Goal: Transaction & Acquisition: Purchase product/service

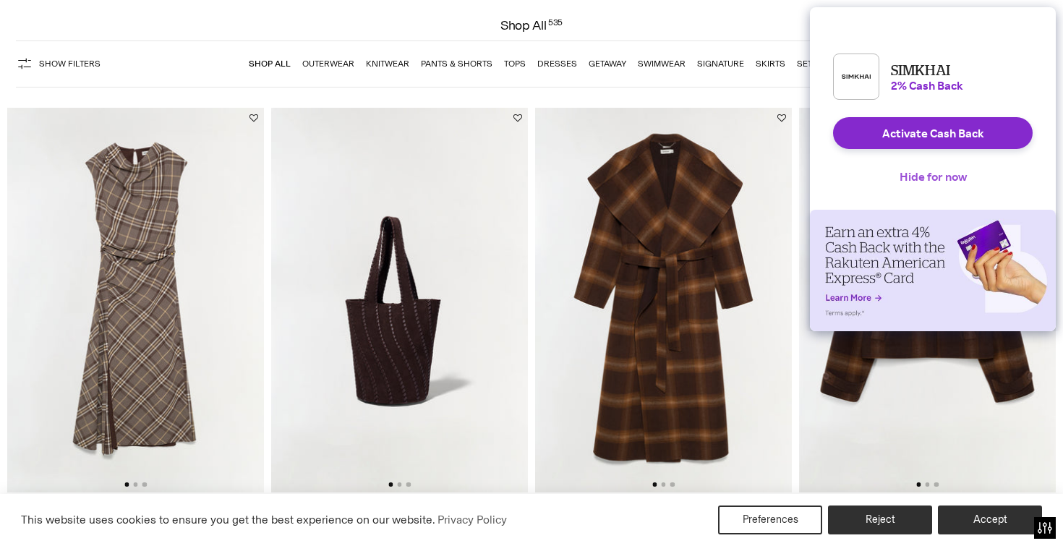
click at [936, 184] on button "Hide for now" at bounding box center [933, 176] width 90 height 32
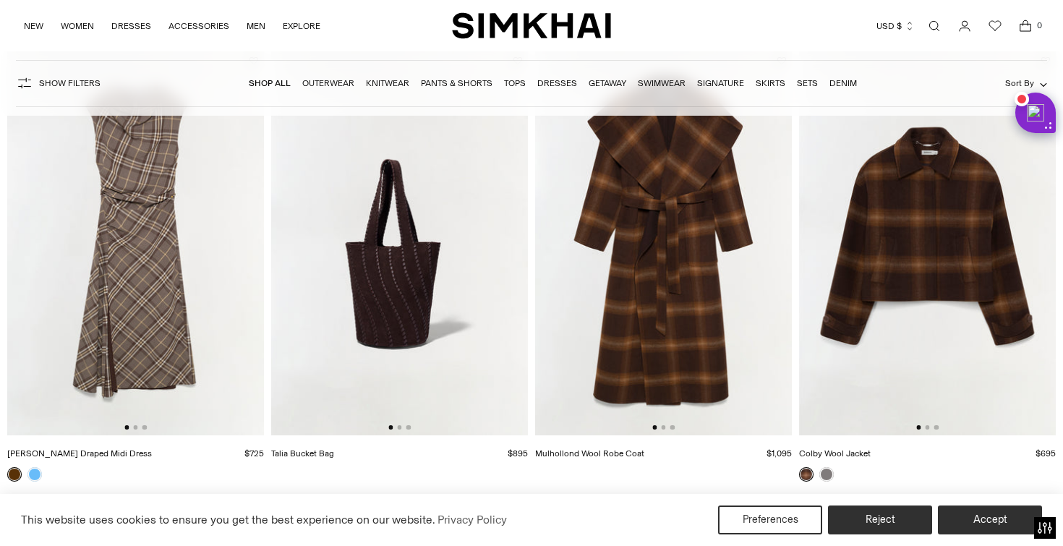
scroll to position [180, 0]
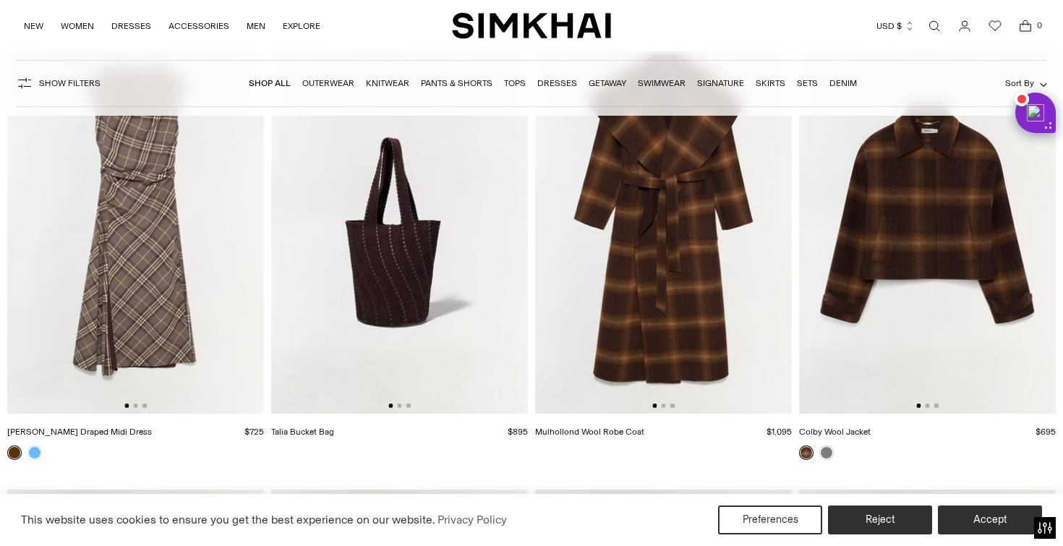
click at [136, 409] on img at bounding box center [135, 221] width 257 height 385
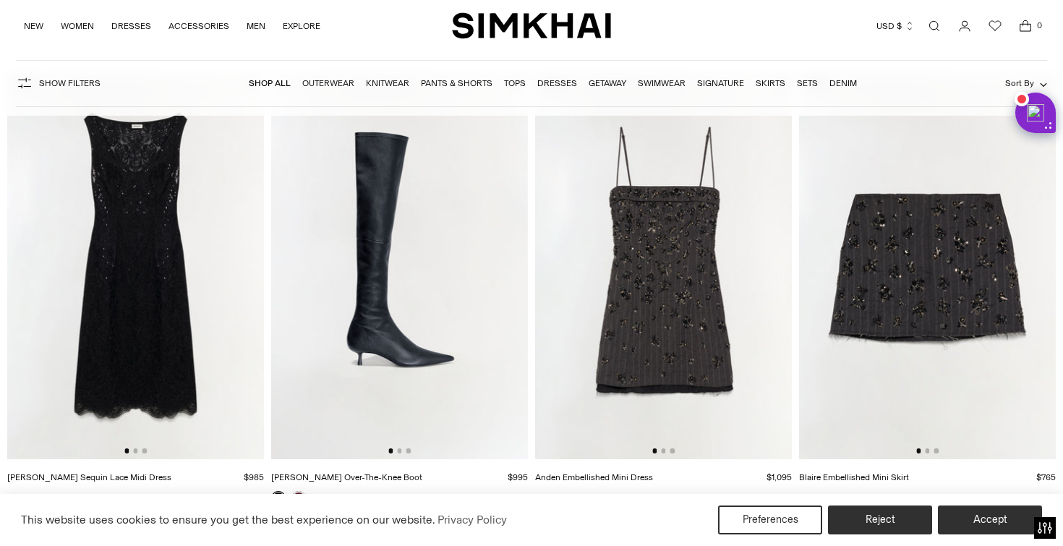
scroll to position [606, 0]
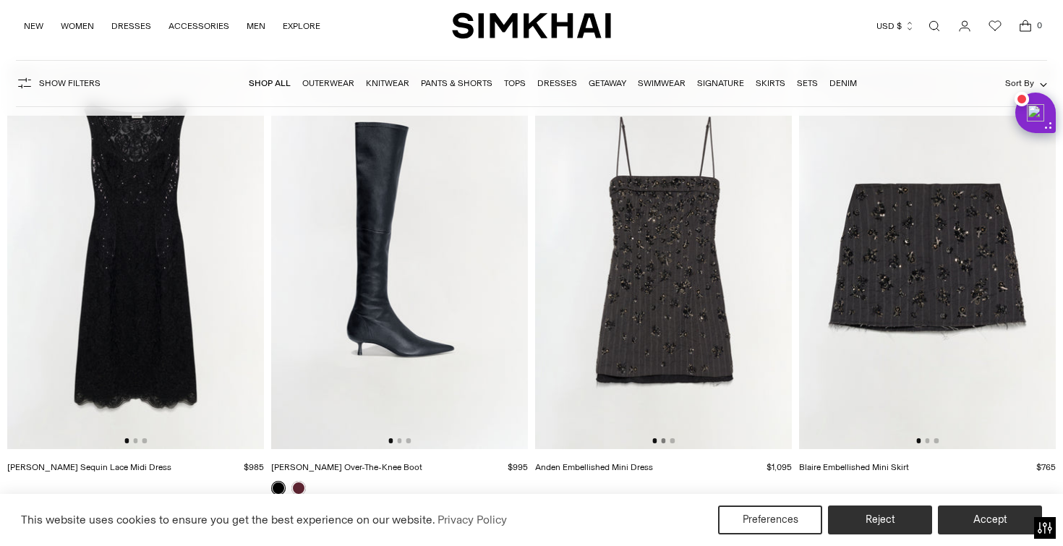
click at [662, 442] on button "Go to slide 2" at bounding box center [663, 440] width 4 height 4
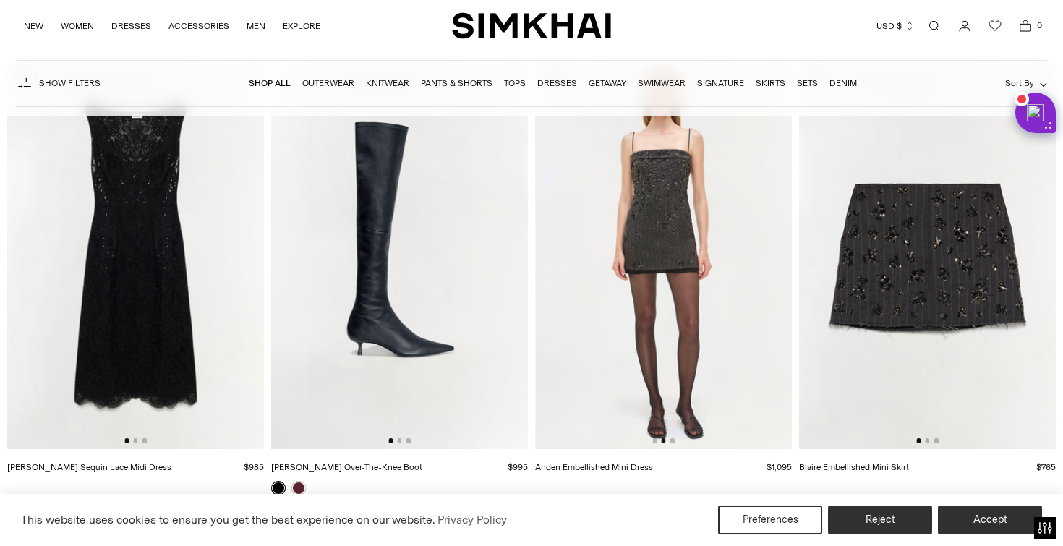
scroll to position [0, 257]
click at [678, 442] on img at bounding box center [663, 256] width 257 height 385
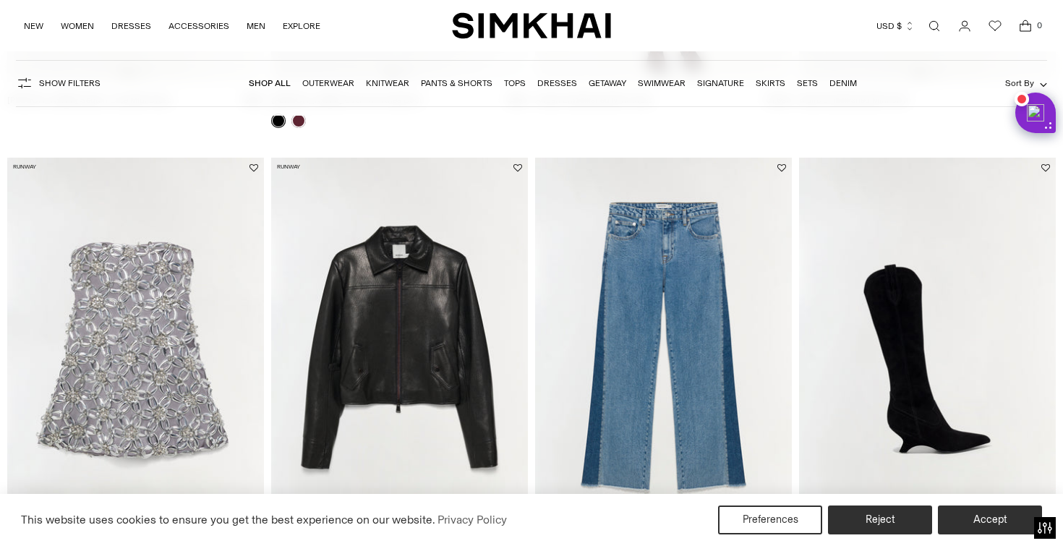
scroll to position [1024, 0]
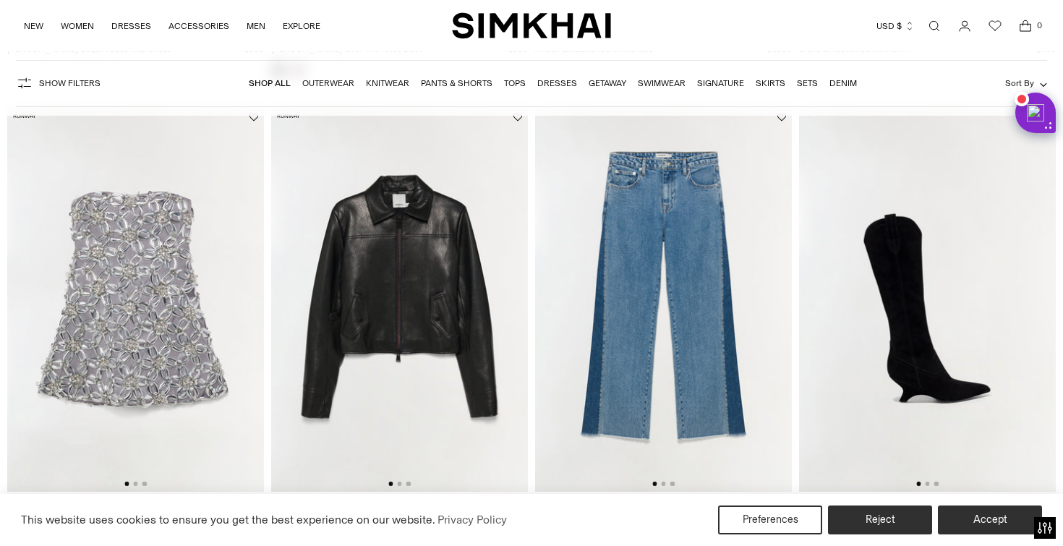
click at [137, 486] on div at bounding box center [135, 483] width 22 height 4
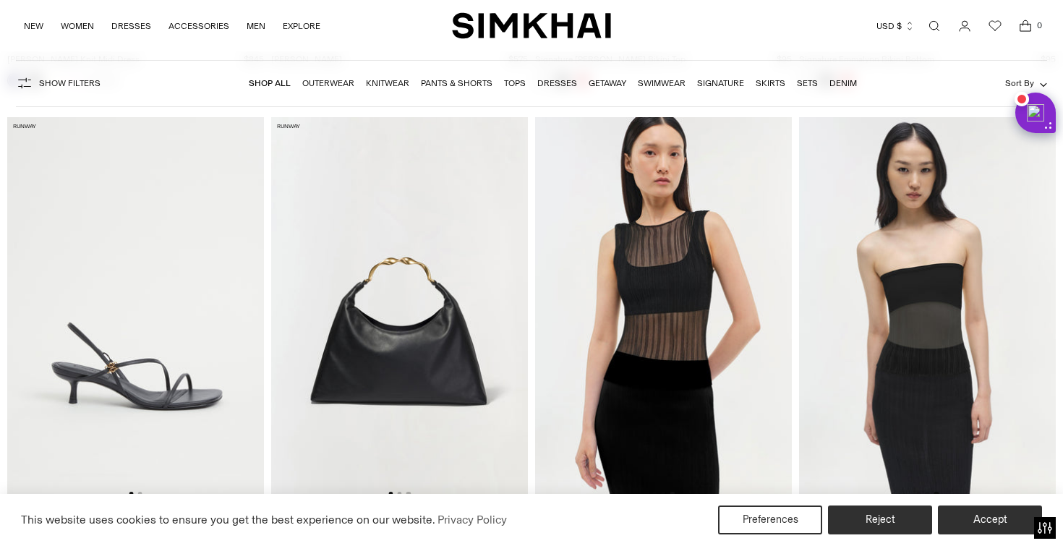
scroll to position [43336, 0]
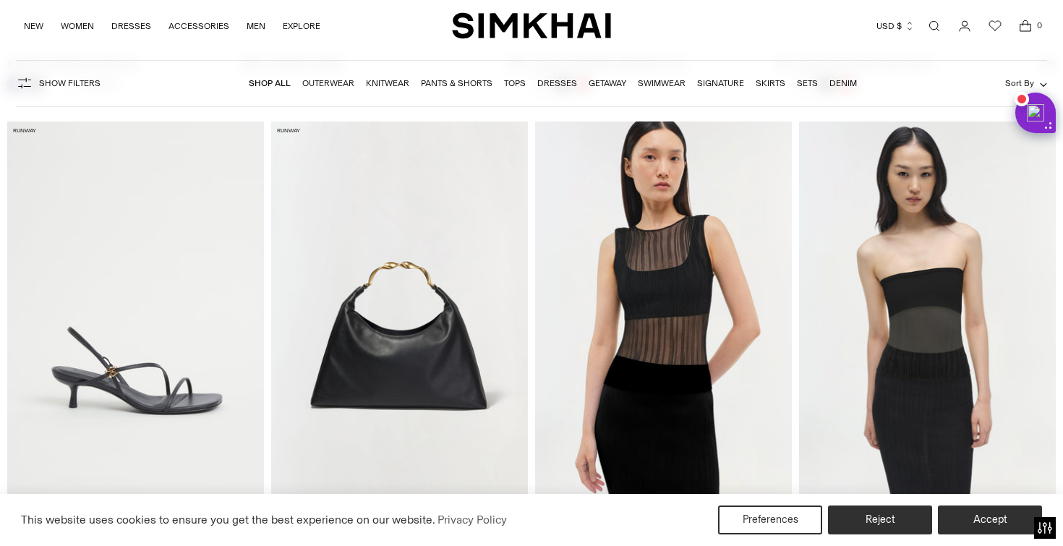
click at [560, 267] on img at bounding box center [663, 313] width 257 height 385
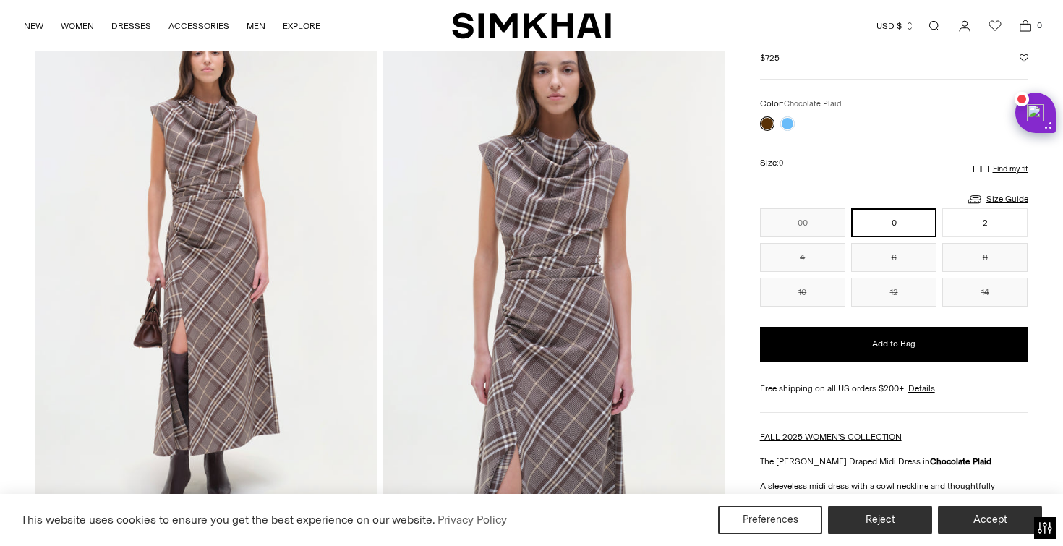
scroll to position [54, 0]
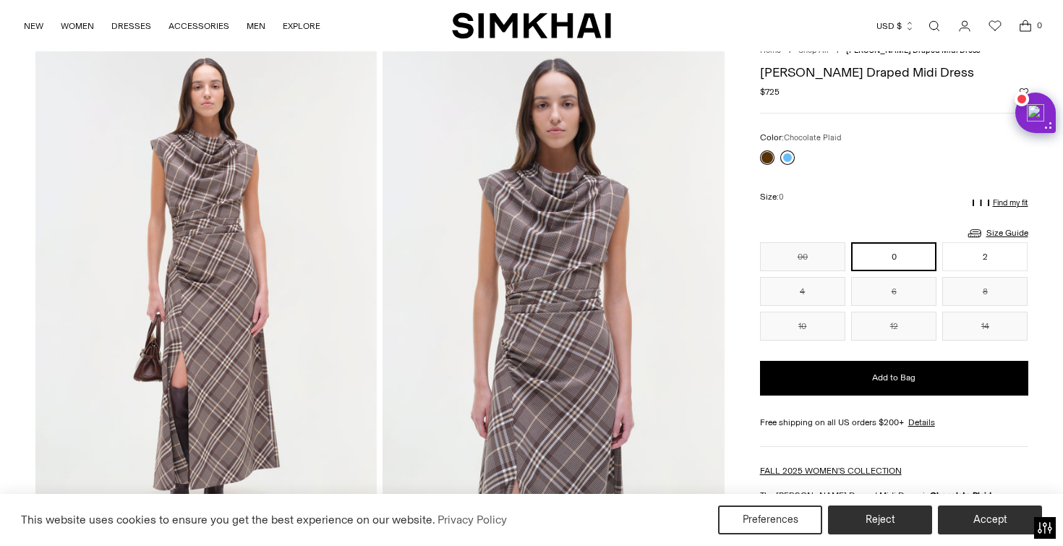
click at [785, 160] on link at bounding box center [787, 157] width 14 height 14
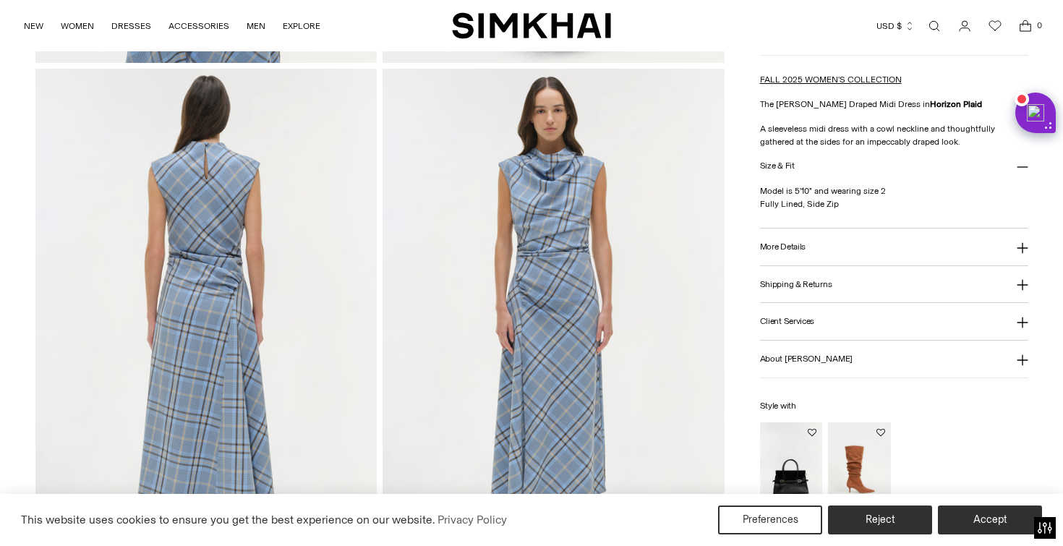
scroll to position [1239, 0]
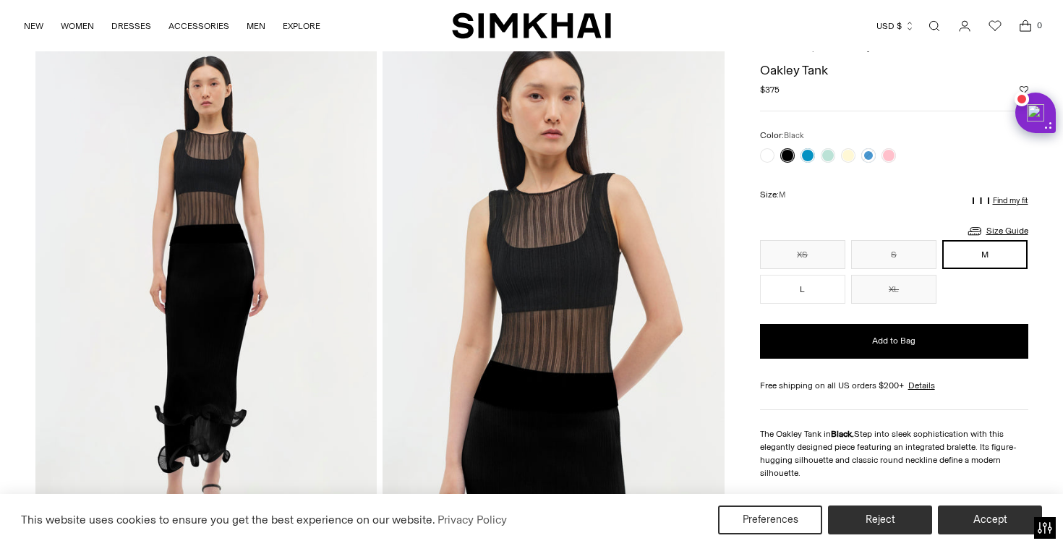
scroll to position [54, 0]
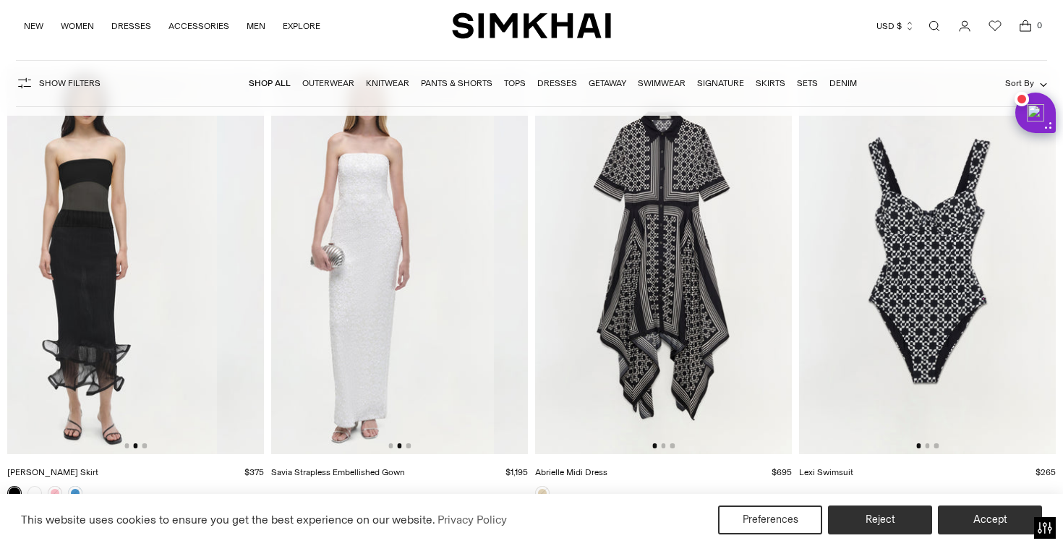
click at [147, 271] on img at bounding box center [88, 261] width 257 height 385
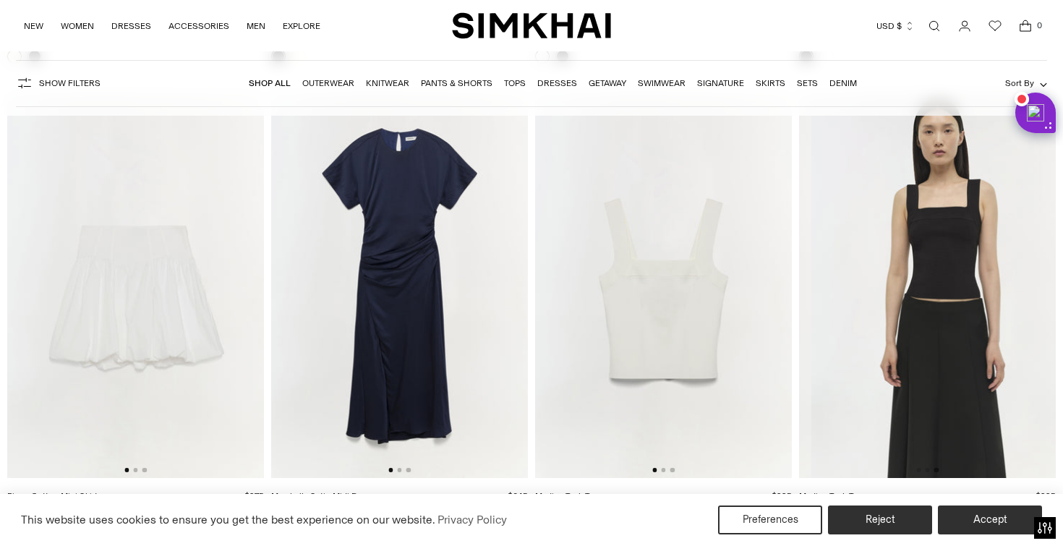
scroll to position [0, 513]
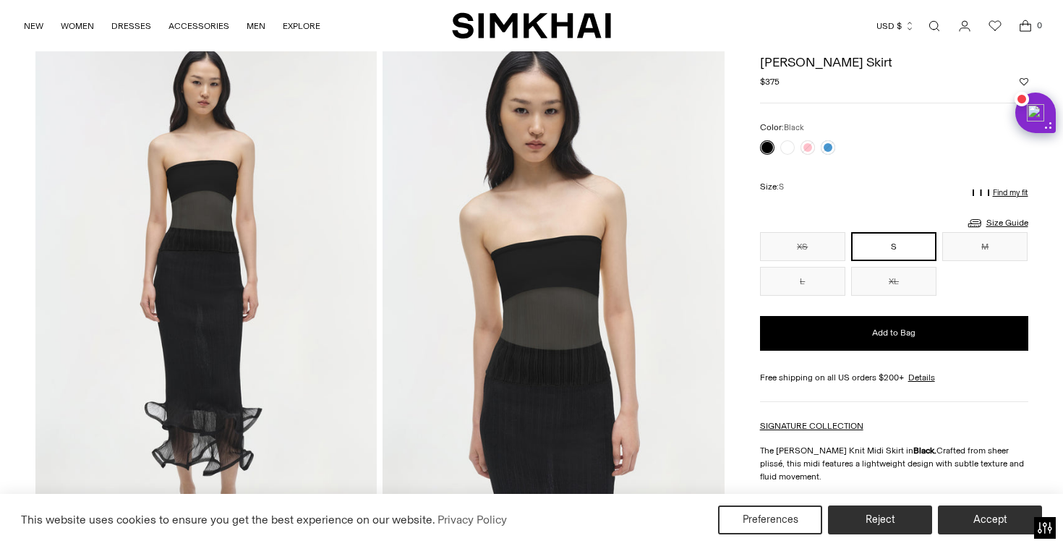
scroll to position [82, 0]
